Goal: Transaction & Acquisition: Purchase product/service

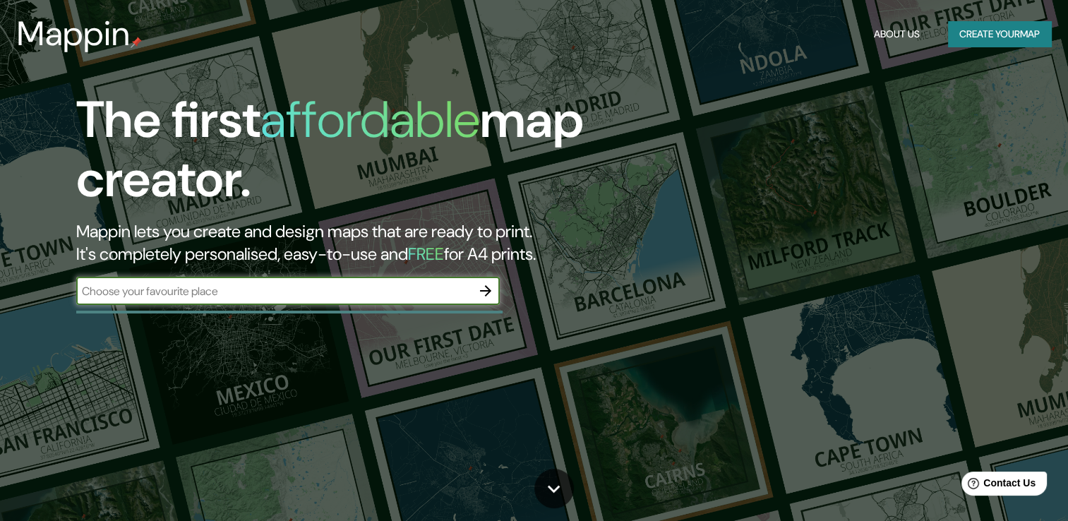
click at [223, 296] on input "text" at bounding box center [273, 291] width 395 height 16
type input "[GEOGRAPHIC_DATA]"
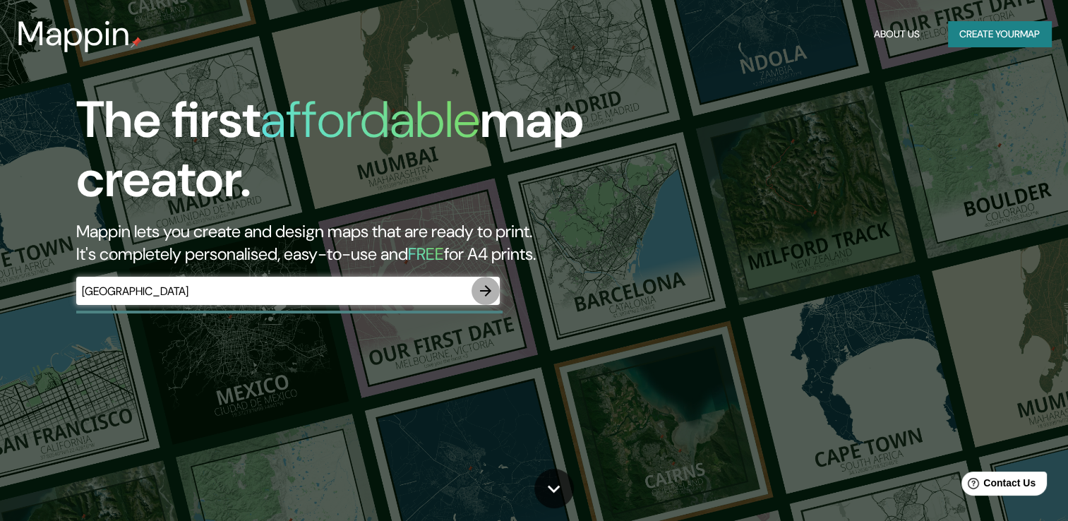
click at [486, 292] on icon "button" at bounding box center [485, 290] width 17 height 17
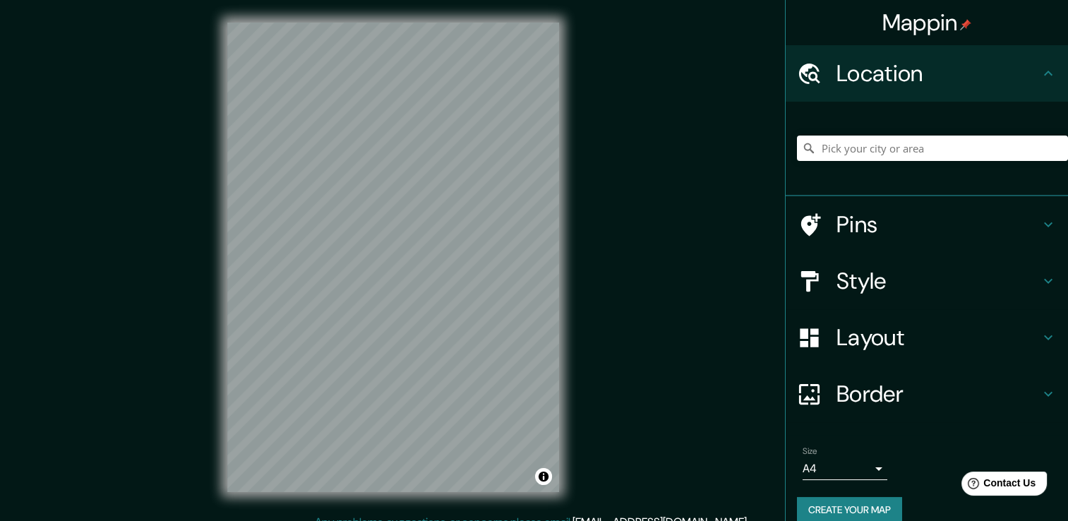
scroll to position [16, 0]
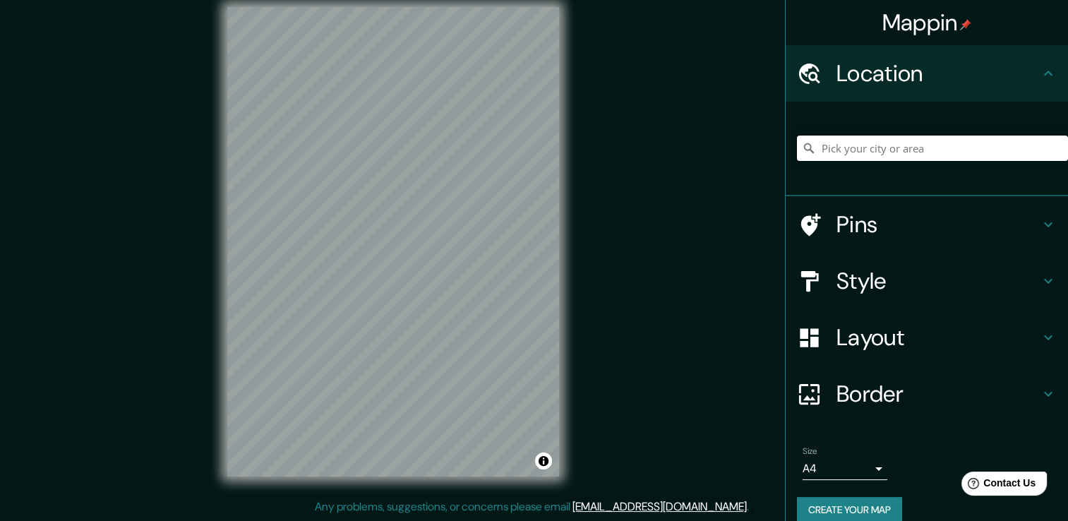
click at [898, 143] on input "Pick your city or area" at bounding box center [932, 148] width 271 height 25
paste input "Bragança Paulista - [GEOGRAPHIC_DATA] , 2023 , 310m²"
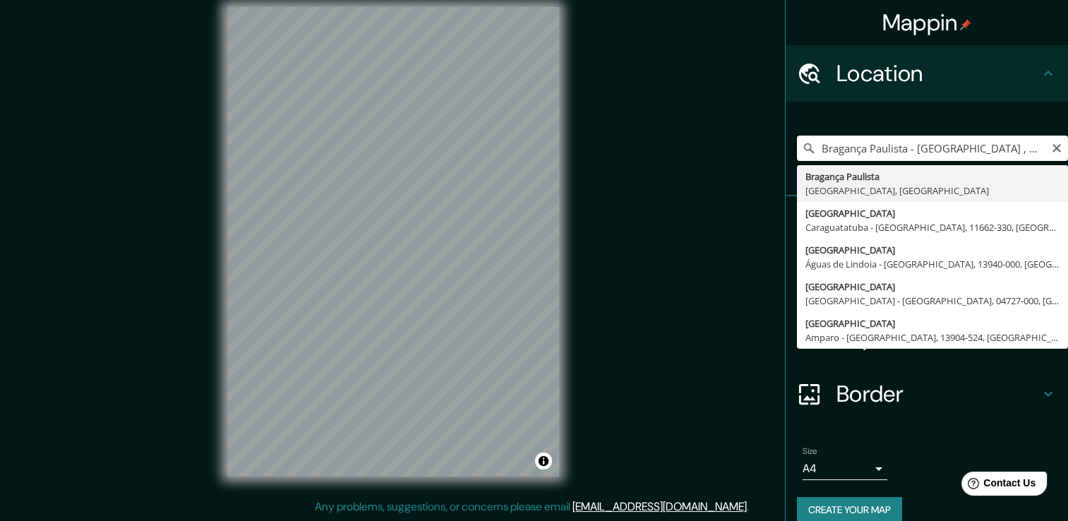
click at [996, 148] on input "Bragança Paulista - [GEOGRAPHIC_DATA] , 2023 , 310m²" at bounding box center [932, 148] width 271 height 25
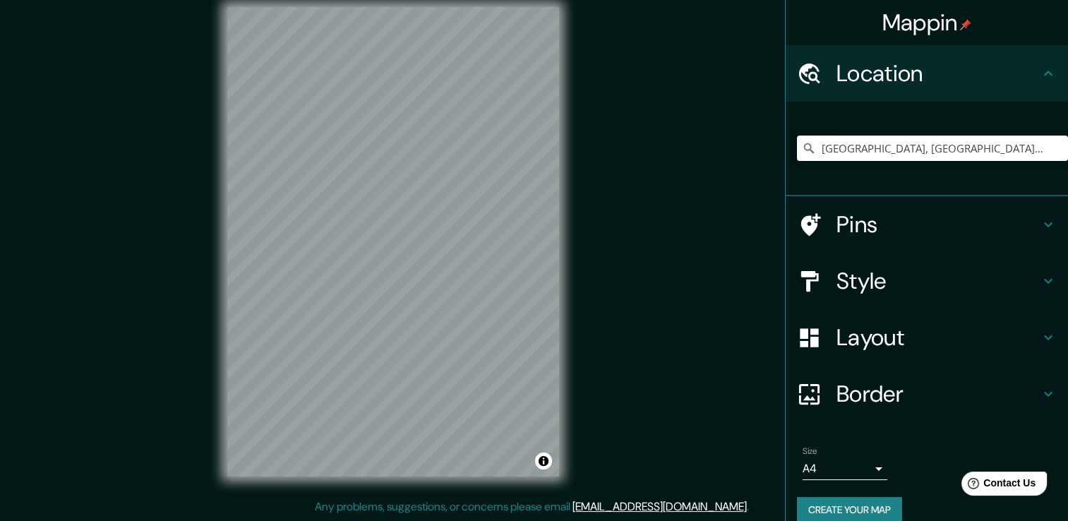
type input "[GEOGRAPHIC_DATA], [GEOGRAPHIC_DATA], [GEOGRAPHIC_DATA]"
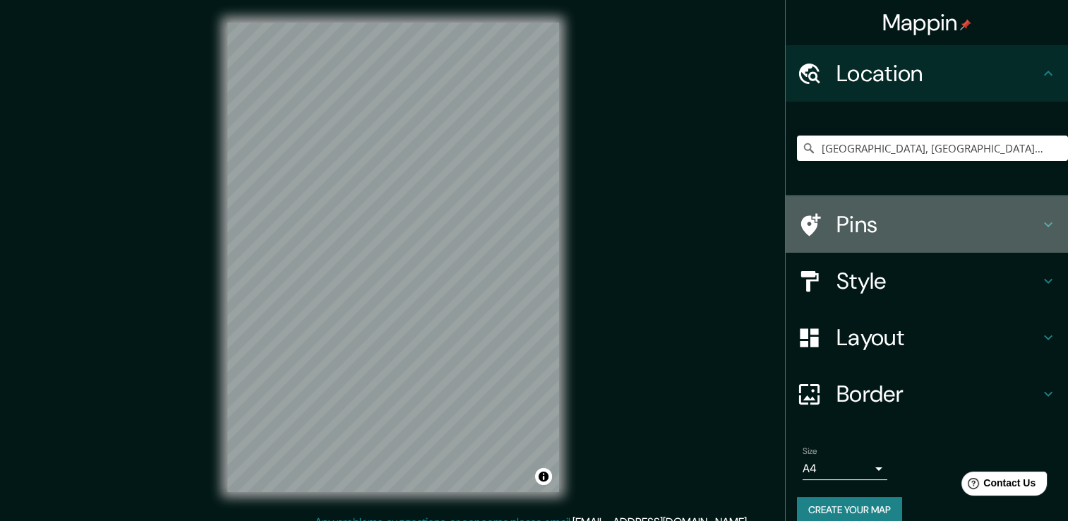
click at [1040, 228] on icon at bounding box center [1048, 224] width 17 height 17
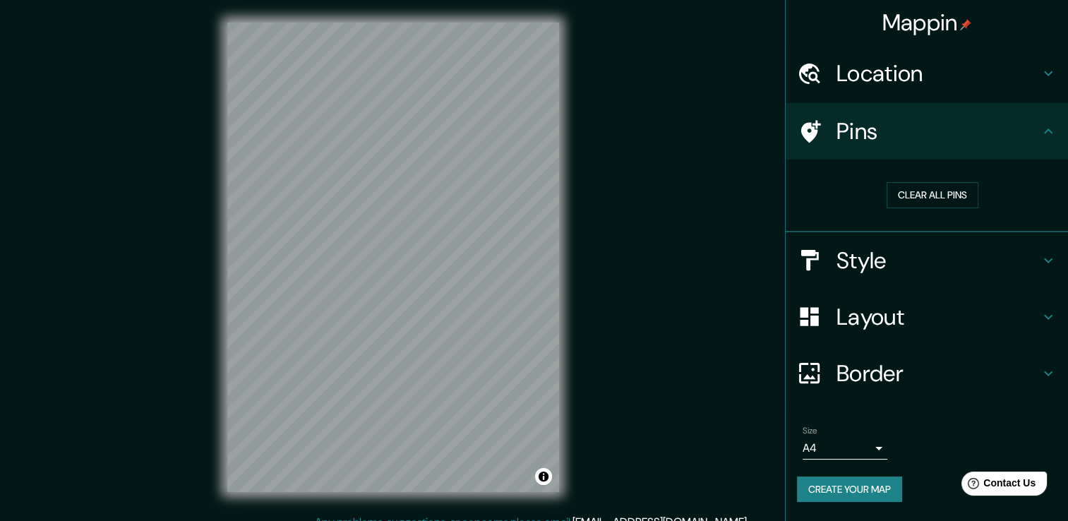
click at [1042, 124] on icon at bounding box center [1048, 131] width 17 height 17
click at [1048, 78] on icon at bounding box center [1048, 73] width 17 height 17
